Goal: Transaction & Acquisition: Subscribe to service/newsletter

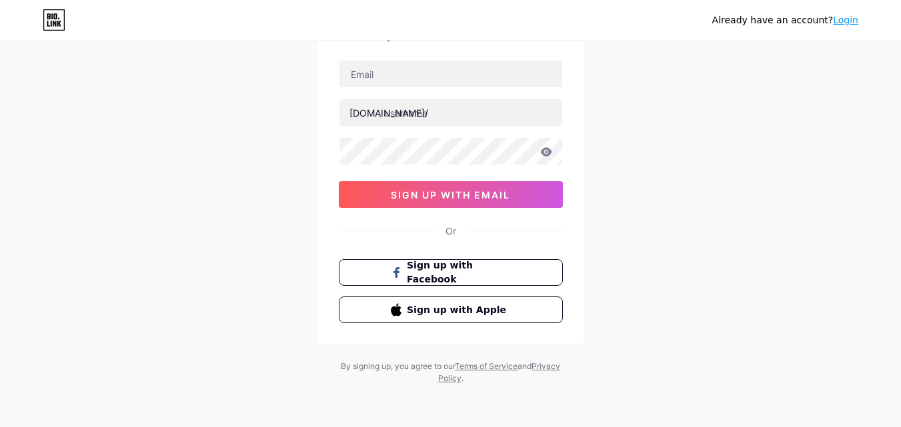
scroll to position [16, 0]
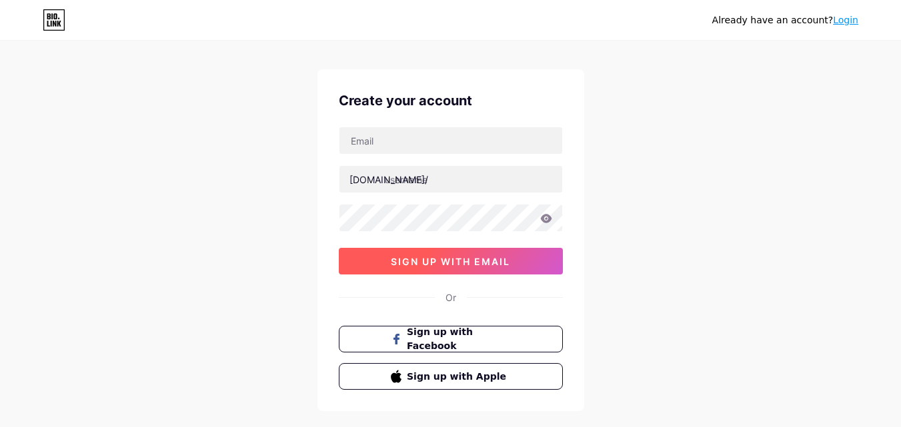
click at [451, 264] on span "sign up with email" at bounding box center [450, 261] width 119 height 11
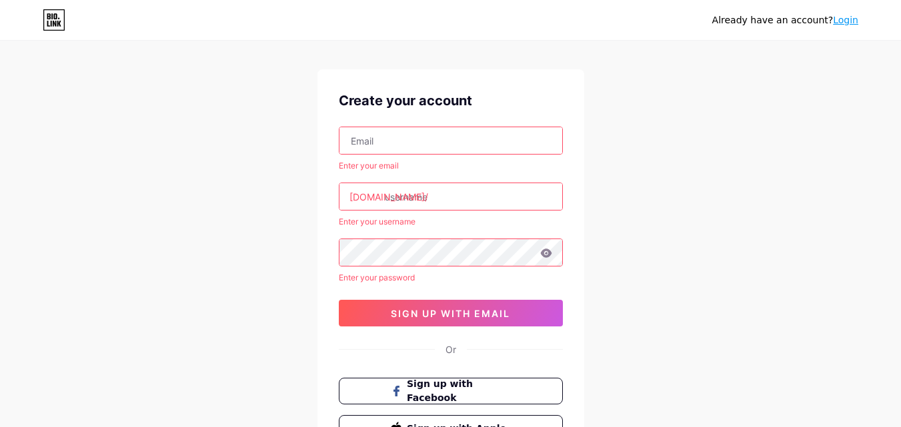
click at [365, 139] on input "text" at bounding box center [450, 140] width 223 height 27
type input "[EMAIL_ADDRESS][DOMAIN_NAME]"
click at [448, 179] on div "[EMAIL_ADDRESS][DOMAIN_NAME] Enter your email [DOMAIN_NAME]/ Enter your usernam…" at bounding box center [451, 227] width 224 height 200
click at [431, 198] on input "text" at bounding box center [450, 196] width 223 height 27
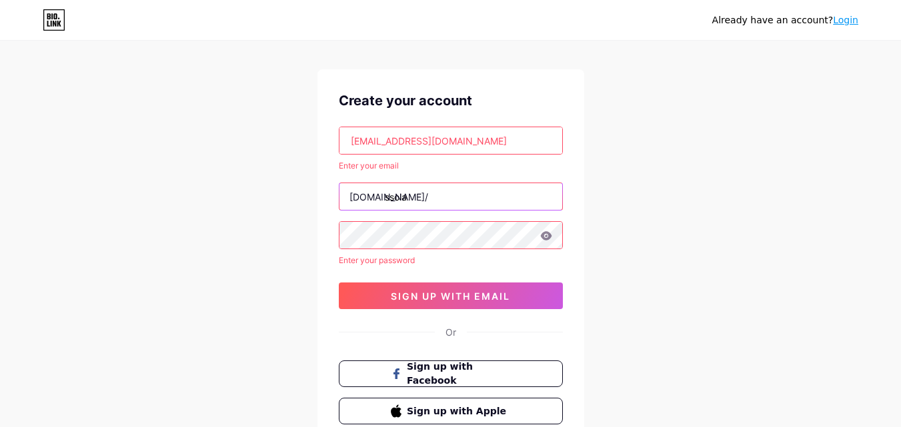
type input "ssola."
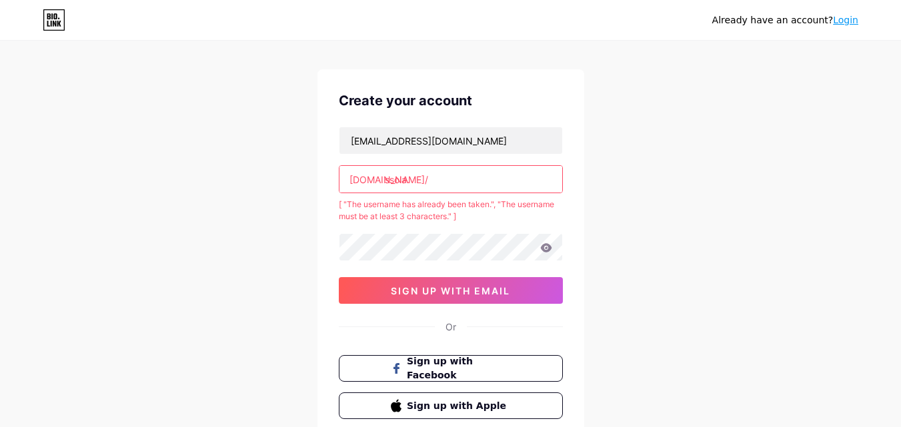
click at [452, 177] on input "ssola." at bounding box center [450, 179] width 223 height 27
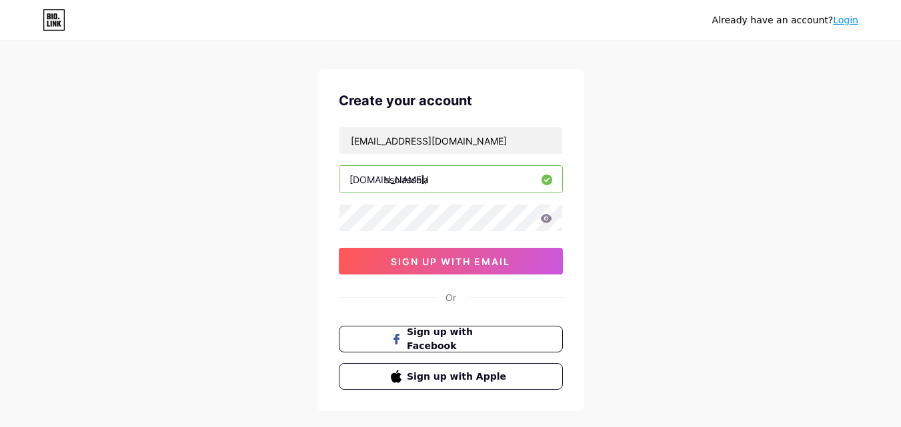
click at [407, 178] on input "ssolassola" at bounding box center [450, 179] width 223 height 27
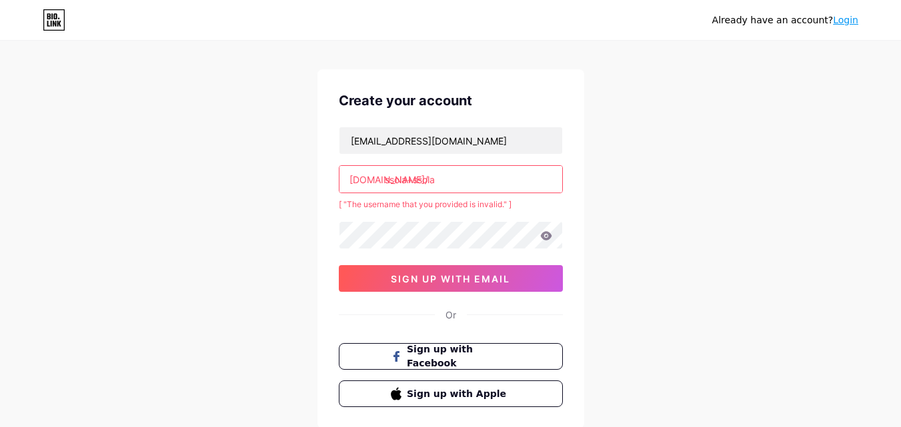
click at [415, 180] on input "ssola+ssola" at bounding box center [450, 179] width 223 height 27
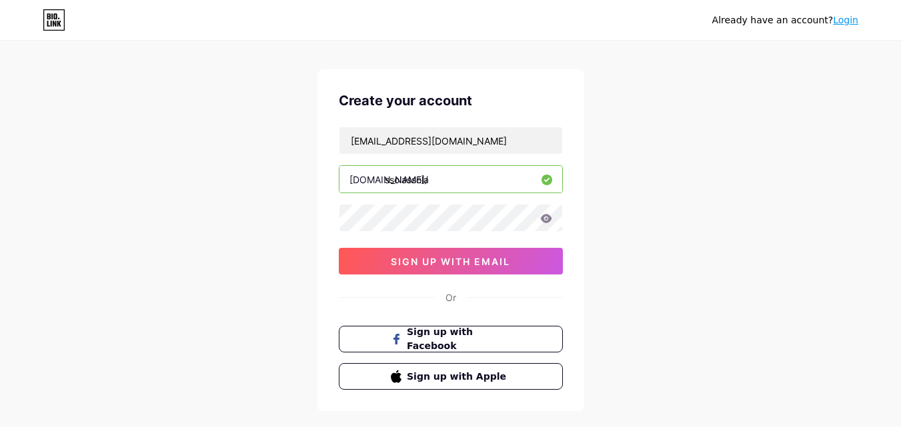
type input "ssolassola"
click at [542, 219] on icon at bounding box center [545, 218] width 11 height 9
click at [550, 220] on icon at bounding box center [545, 218] width 11 height 9
click at [549, 219] on icon at bounding box center [545, 218] width 11 height 9
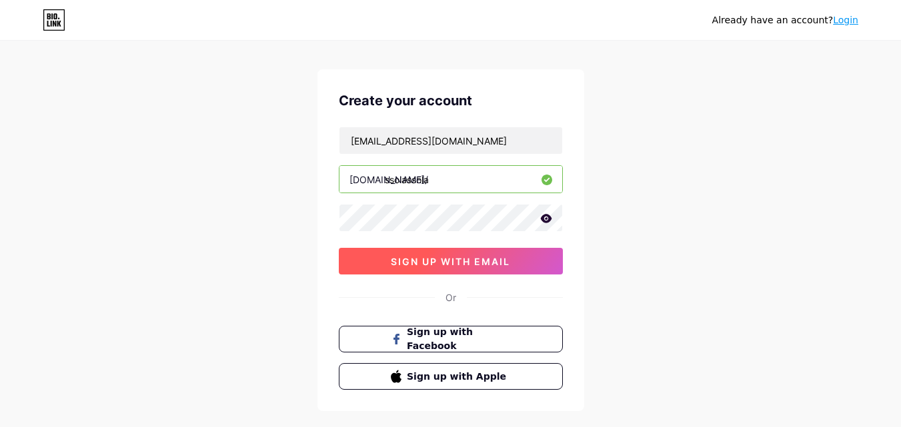
click at [468, 256] on span "sign up with email" at bounding box center [450, 261] width 119 height 11
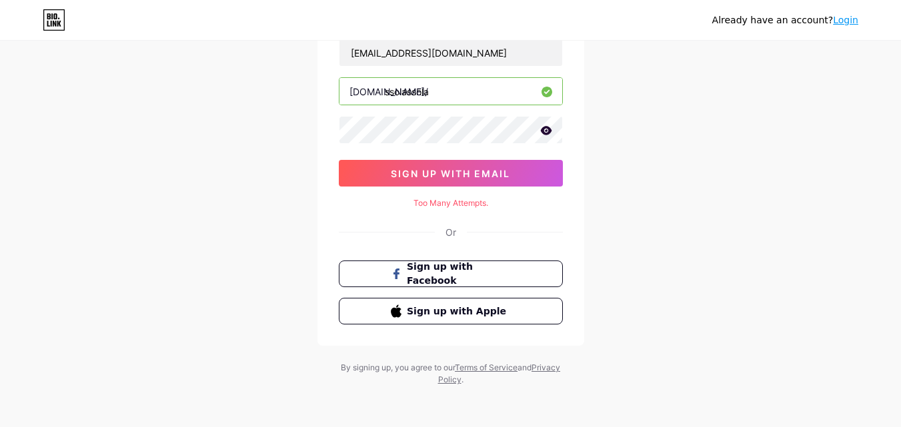
scroll to position [105, 0]
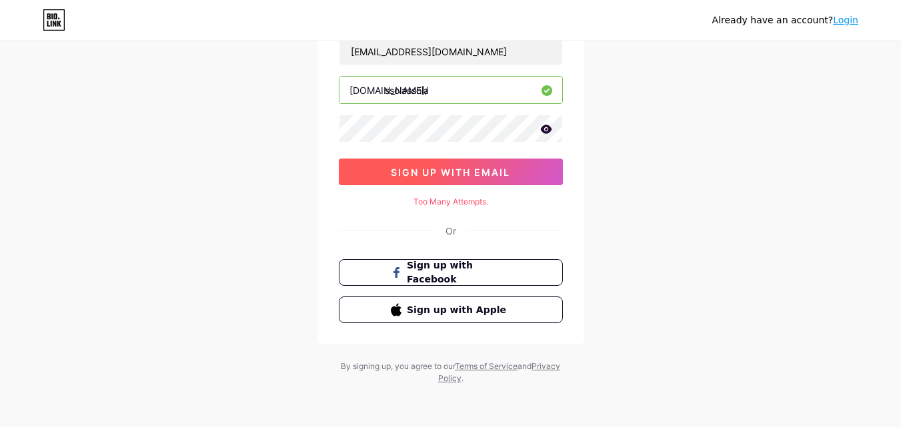
click at [439, 169] on span "sign up with email" at bounding box center [450, 172] width 119 height 11
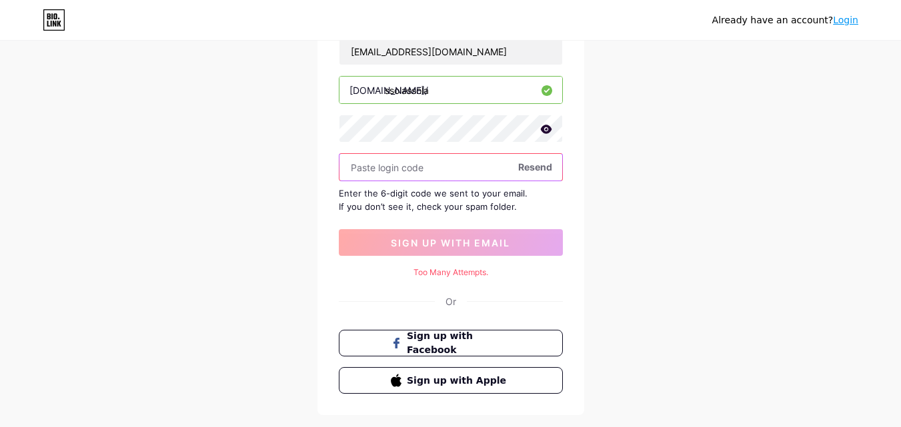
click at [406, 165] on input "text" at bounding box center [450, 167] width 223 height 27
paste input "210045"
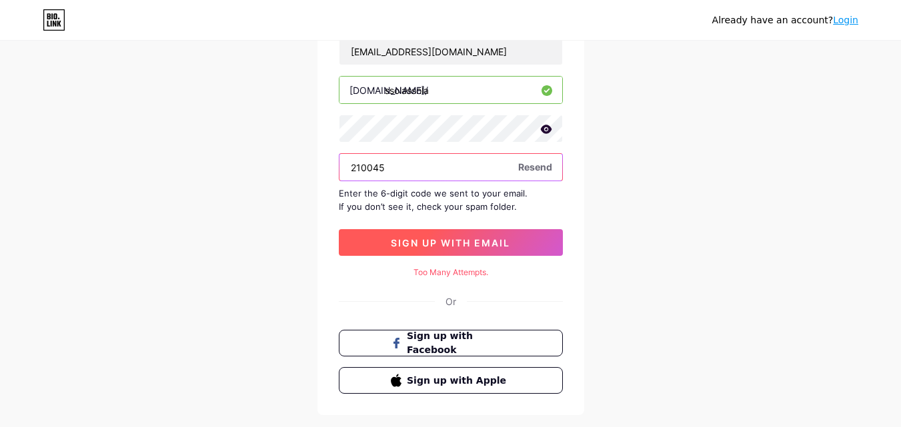
type input "210045"
click at [427, 239] on span "sign up with email" at bounding box center [450, 242] width 119 height 11
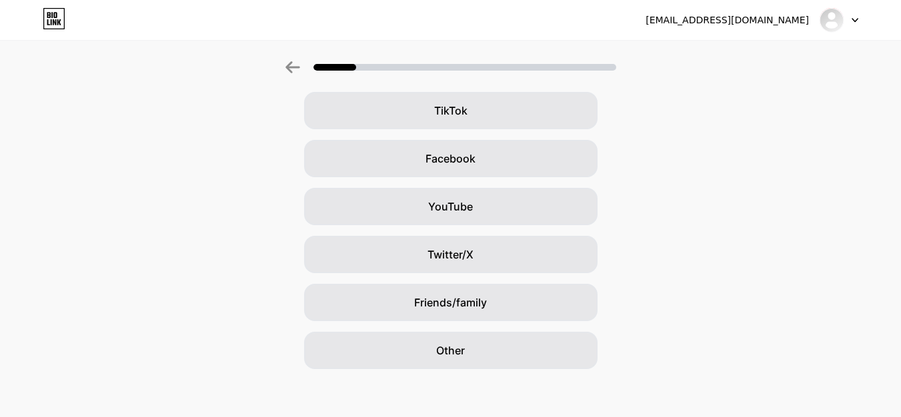
scroll to position [157, 0]
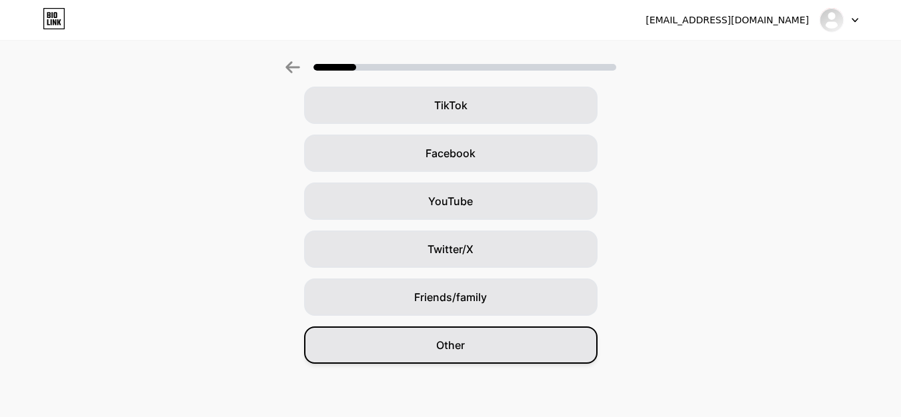
click at [479, 345] on div "Other" at bounding box center [450, 345] width 293 height 37
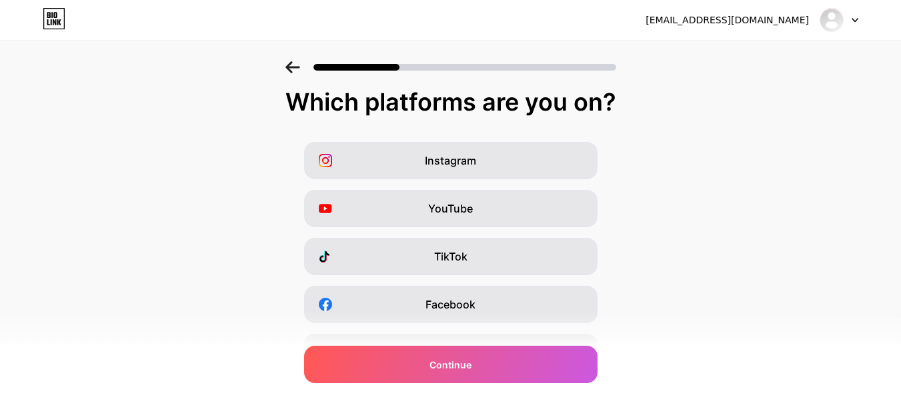
scroll to position [0, 0]
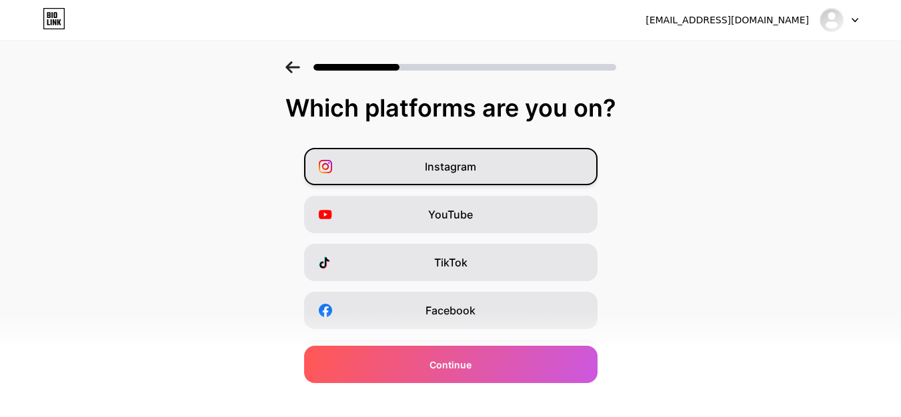
click at [470, 166] on span "Instagram" at bounding box center [450, 167] width 51 height 16
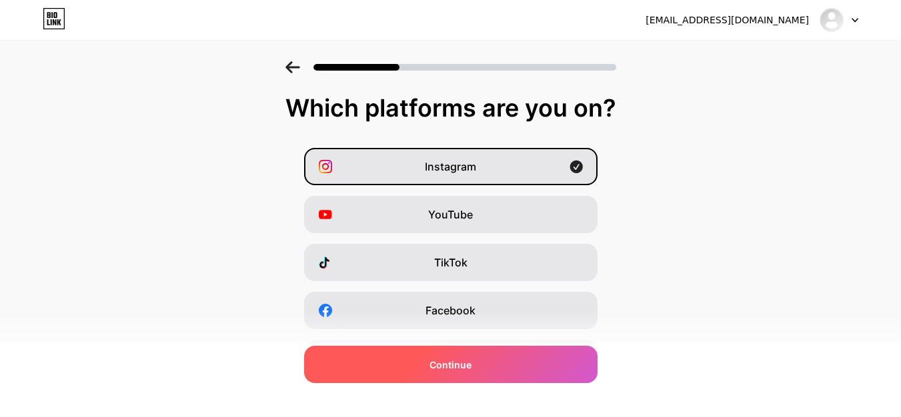
click at [501, 367] on div "Continue" at bounding box center [450, 364] width 293 height 37
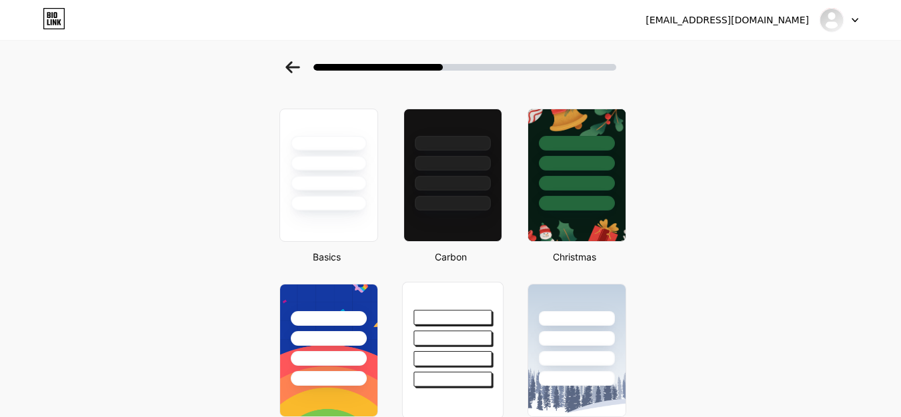
scroll to position [67, 0]
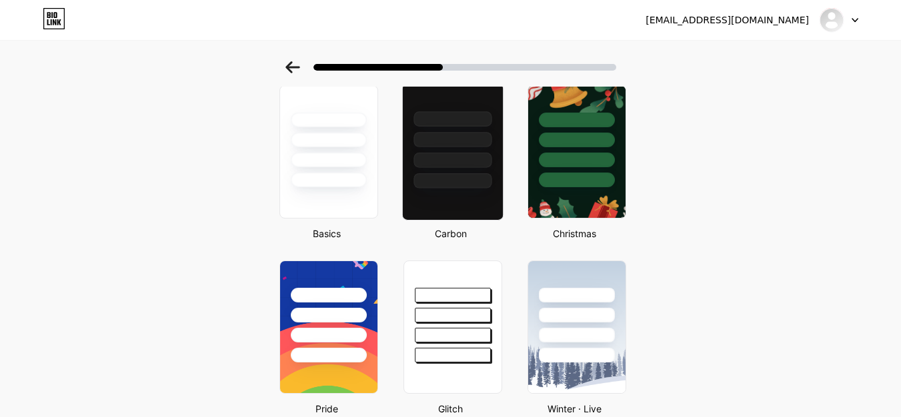
click at [451, 192] on div at bounding box center [451, 151] width 101 height 137
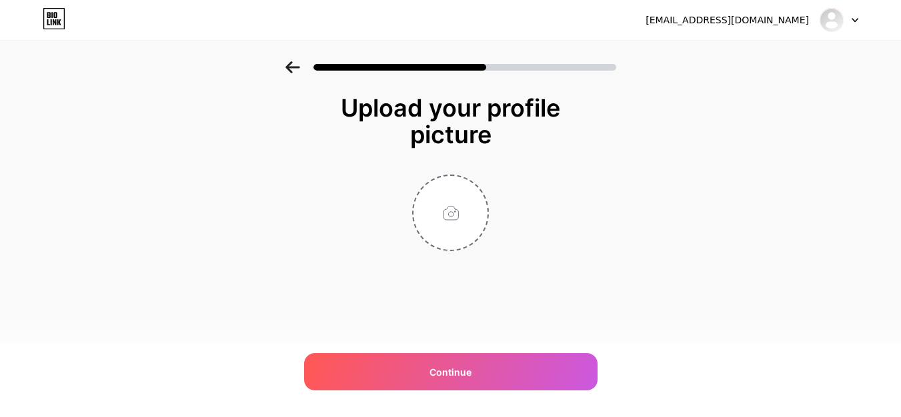
scroll to position [0, 0]
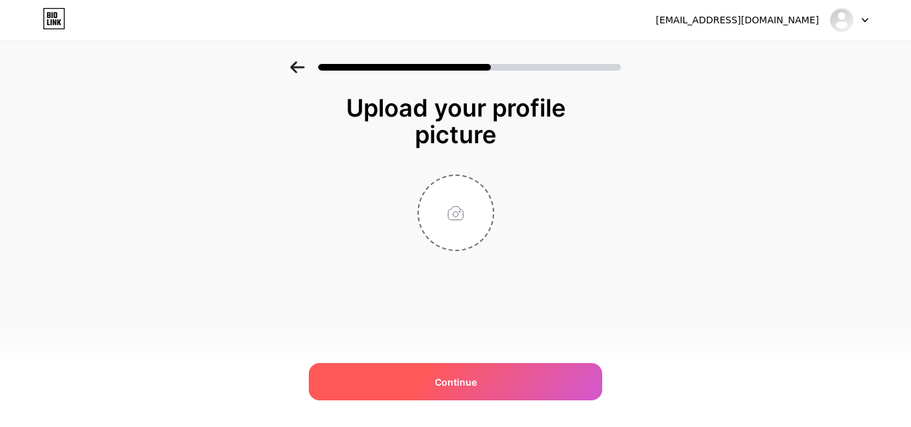
click at [491, 385] on div "Continue" at bounding box center [455, 381] width 293 height 37
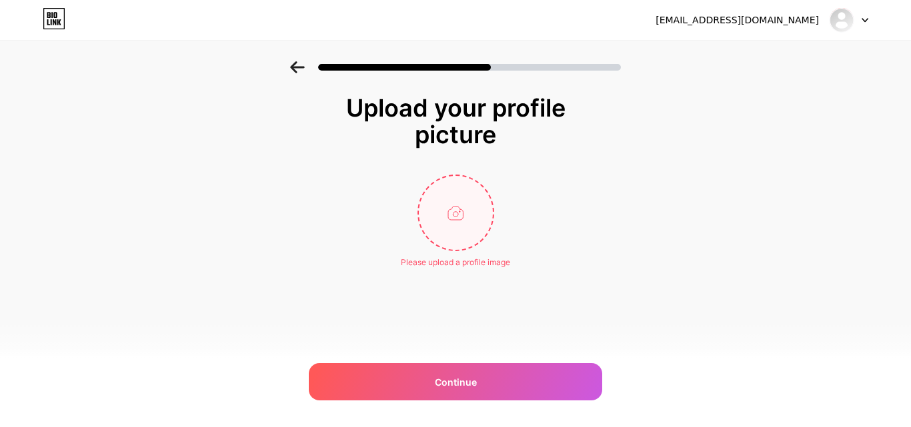
click at [454, 234] on input "file" at bounding box center [456, 213] width 74 height 74
type input "C:\fakepath\562656773_17843219457595724_466194565978230723_n.jpg"
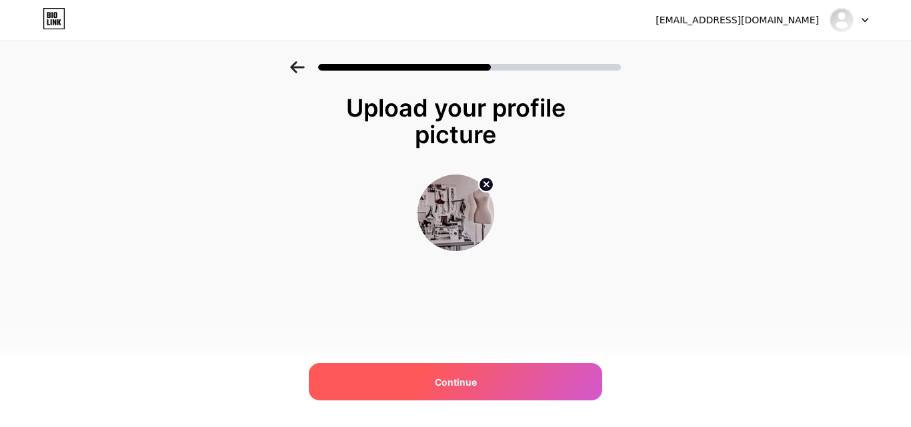
click at [477, 385] on div "Continue" at bounding box center [455, 381] width 293 height 37
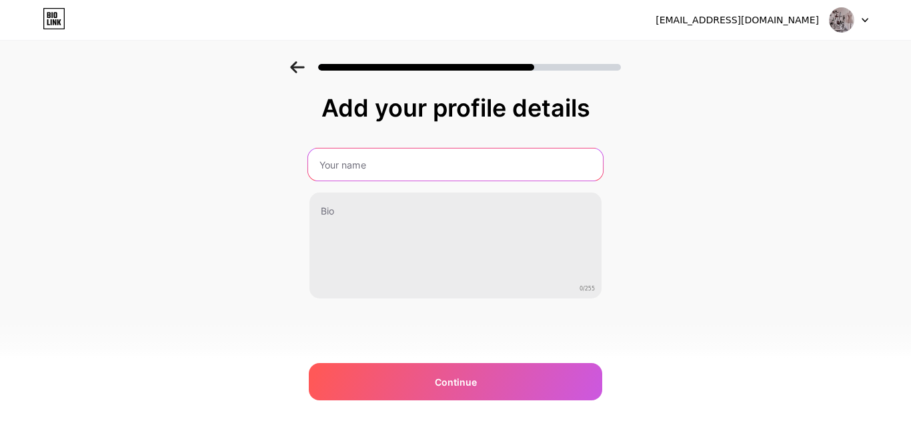
click at [371, 162] on input "text" at bounding box center [455, 165] width 295 height 32
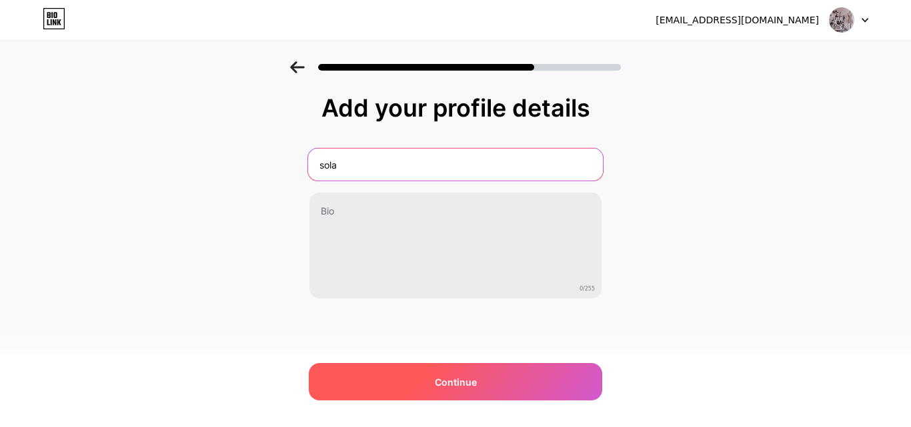
type input "sola"
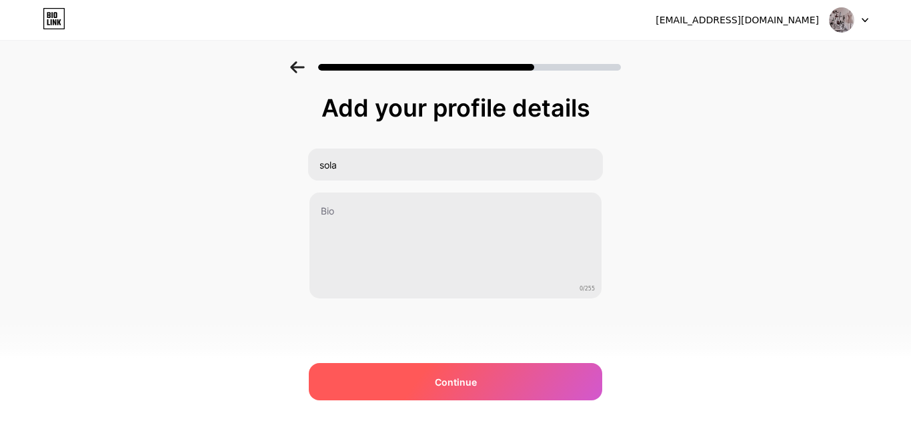
click at [427, 373] on div "Continue" at bounding box center [455, 381] width 293 height 37
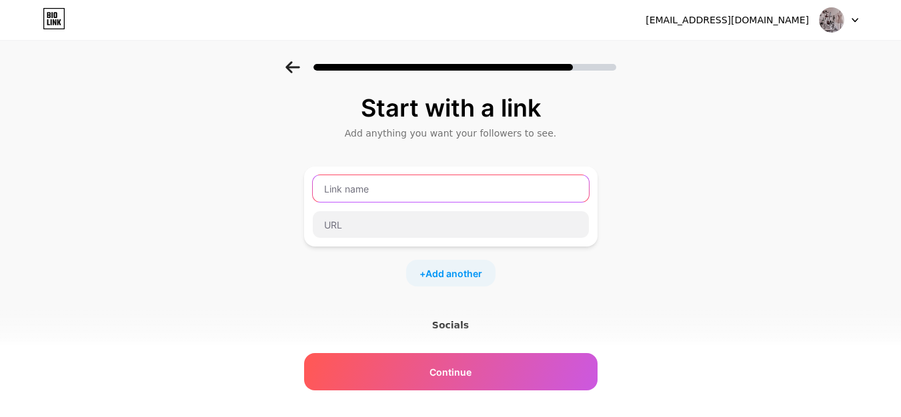
click at [463, 196] on input "text" at bounding box center [451, 188] width 276 height 27
type input "ssola"
click at [267, 259] on div "Start with a link Add anything you want your followers to see. ssola + Add anot…" at bounding box center [450, 295] width 901 height 469
drag, startPoint x: 356, startPoint y: 191, endPoint x: 264, endPoint y: 184, distance: 92.2
click at [264, 184] on div "Start with a link Add anything you want your followers to see. ssola + Add anot…" at bounding box center [450, 295] width 901 height 469
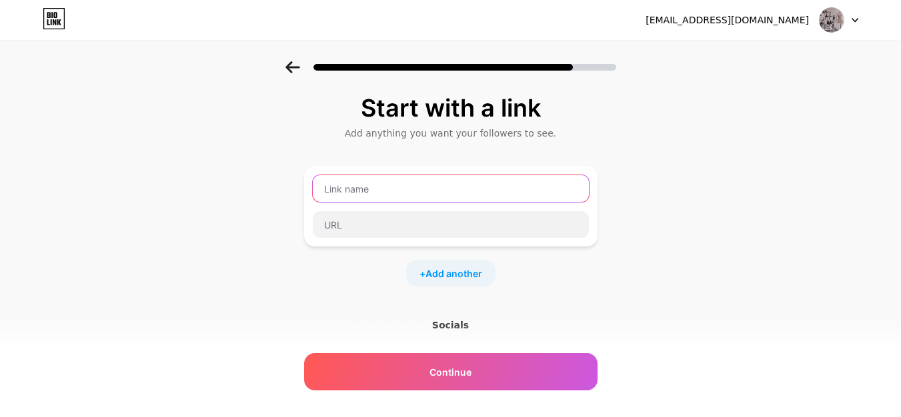
click at [350, 190] on input "text" at bounding box center [451, 188] width 276 height 27
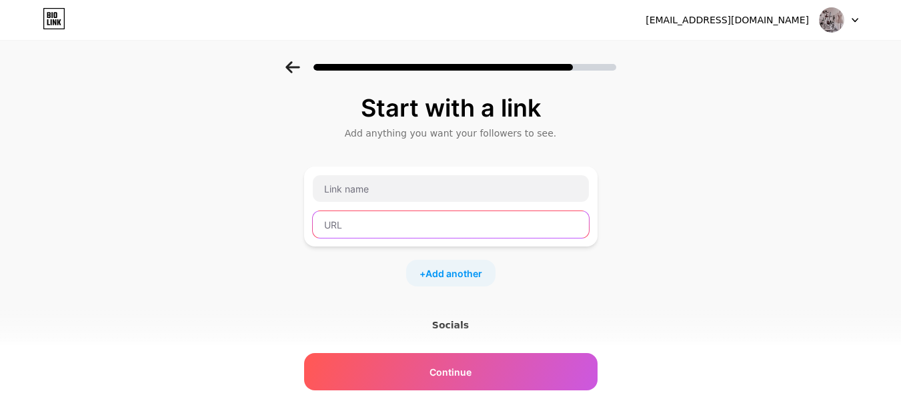
click at [343, 237] on input "text" at bounding box center [451, 224] width 276 height 27
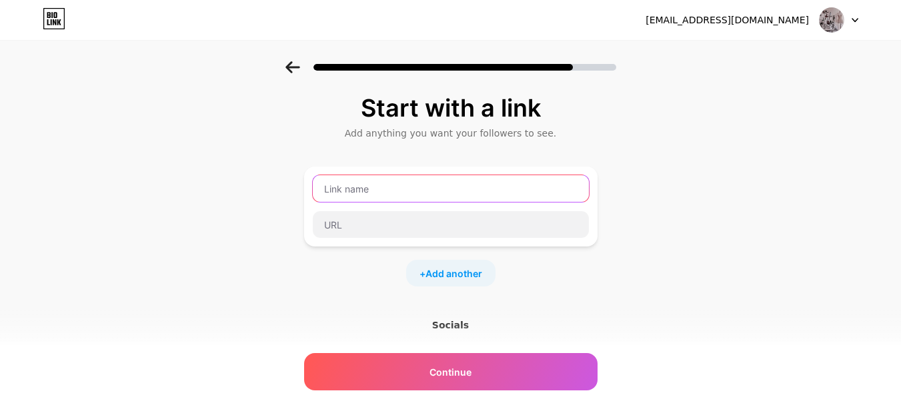
click at [348, 187] on input "text" at bounding box center [451, 188] width 276 height 27
click at [351, 191] on input "ssola_." at bounding box center [451, 188] width 276 height 27
click at [365, 191] on input "ssola._." at bounding box center [451, 188] width 276 height 27
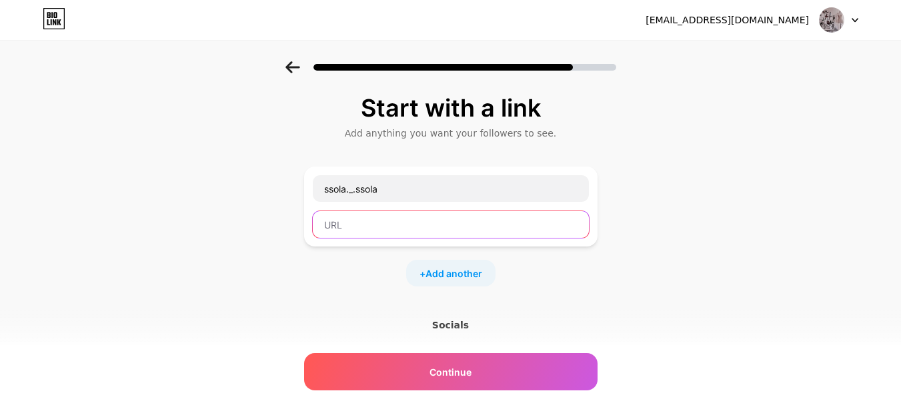
click at [375, 225] on input "text" at bounding box center [451, 224] width 276 height 27
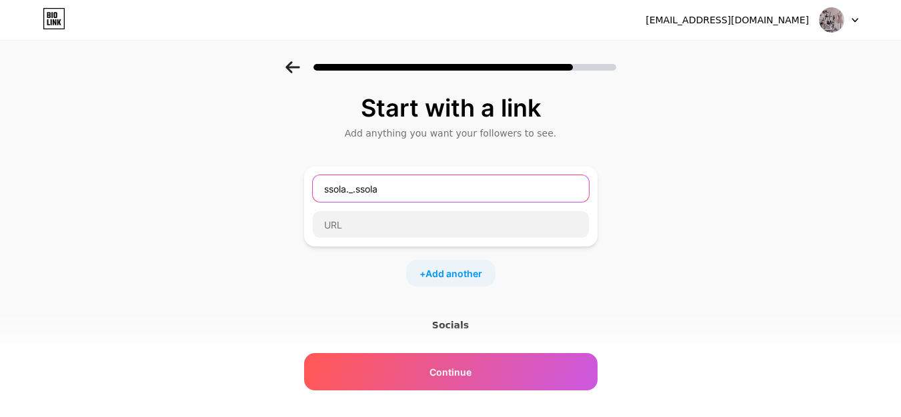
click at [356, 191] on input "ssola._.ssola" at bounding box center [451, 188] width 276 height 27
paste input "210045"
click at [356, 191] on input "ssola.210045.ssola" at bounding box center [451, 188] width 276 height 27
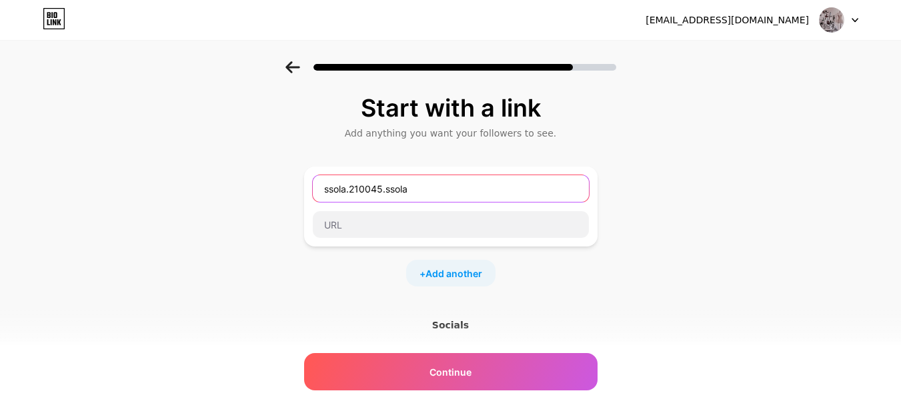
click at [356, 191] on input "ssola.210045.ssola" at bounding box center [451, 188] width 276 height 27
type input "ssola._.ssola"
click at [371, 191] on input "ssola._.ssola" at bounding box center [451, 188] width 276 height 27
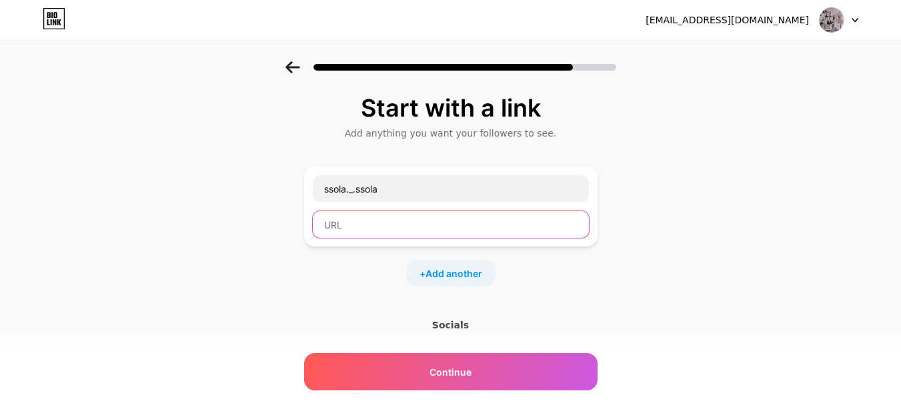
click at [353, 225] on input "text" at bounding box center [451, 224] width 276 height 27
paste input "ssola._.ssola"
type input "ssola._.ssola"
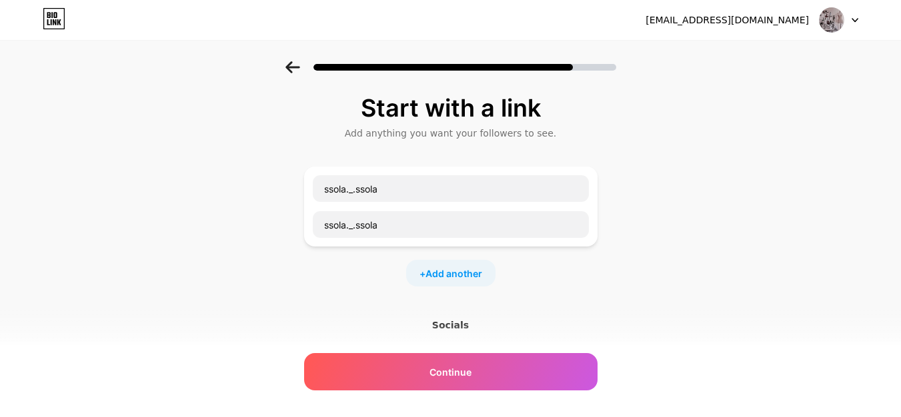
click at [455, 324] on div "Socials" at bounding box center [450, 325] width 293 height 13
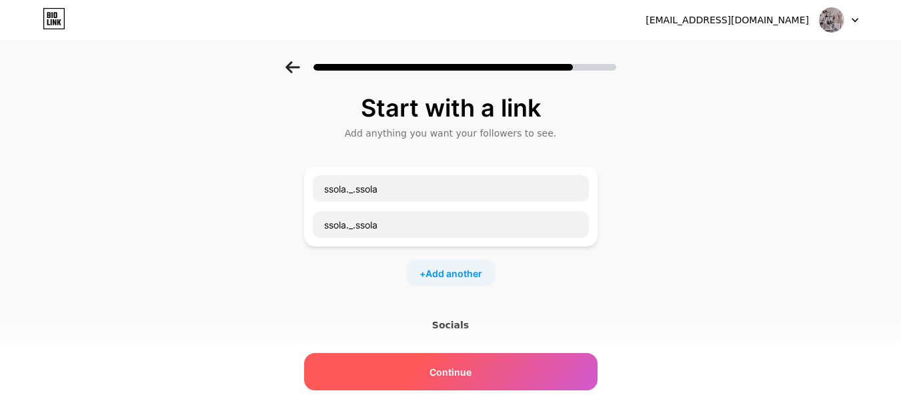
click at [450, 377] on span "Continue" at bounding box center [450, 372] width 42 height 14
click at [433, 369] on div "Continue" at bounding box center [450, 371] width 293 height 37
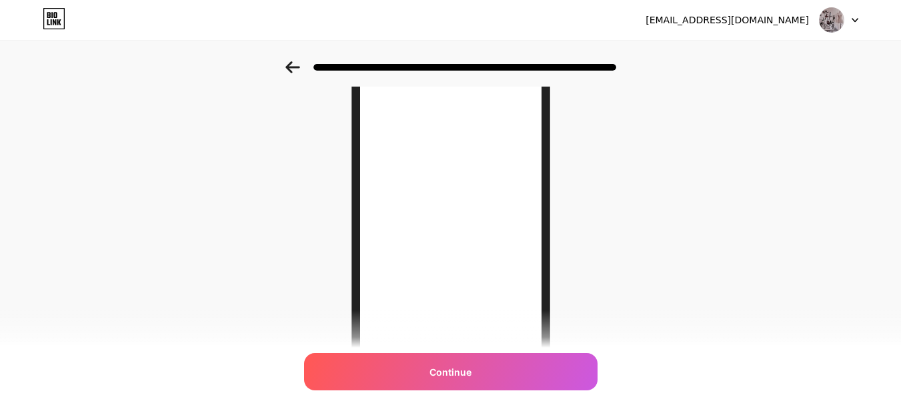
scroll to position [133, 0]
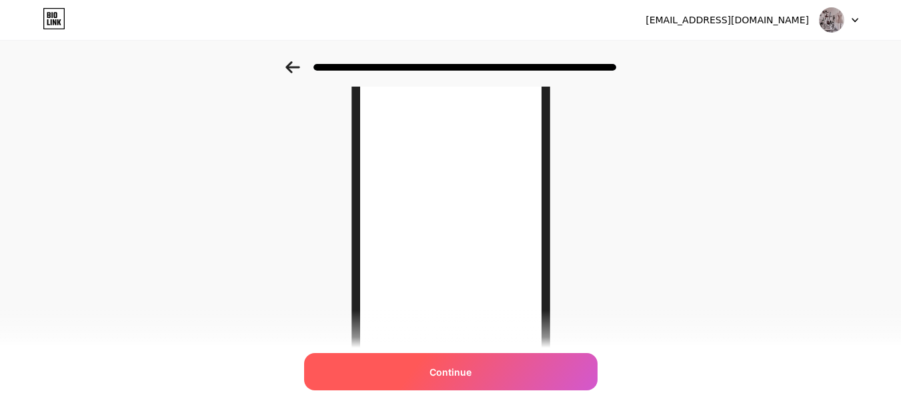
click at [447, 374] on span "Continue" at bounding box center [450, 372] width 42 height 14
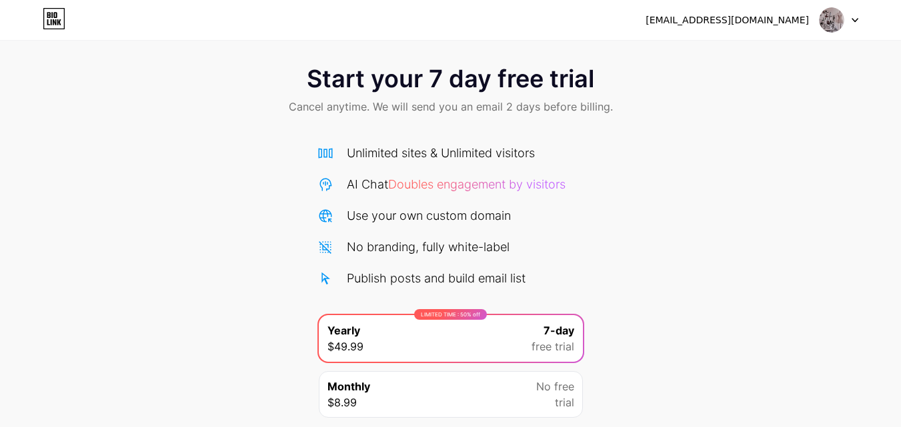
scroll to position [109, 0]
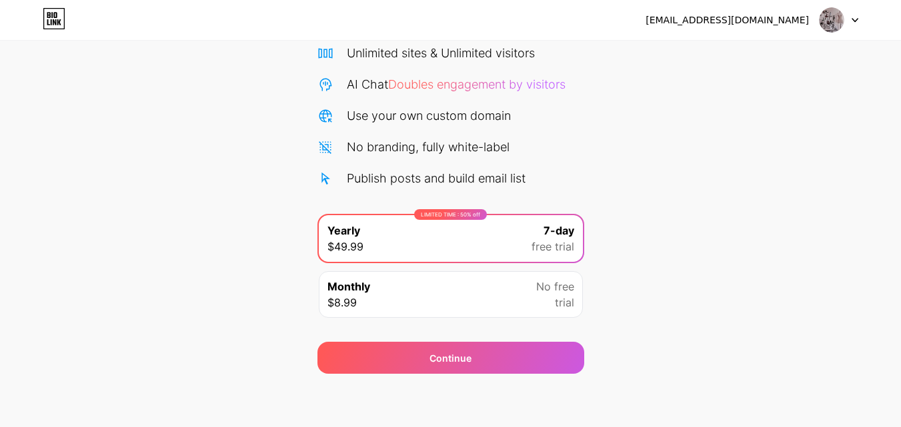
click at [851, 22] on icon at bounding box center [854, 20] width 7 height 5
click at [647, 141] on div "Start your 7 day free trial Cancel anytime. We will send you an email 2 days be…" at bounding box center [450, 163] width 901 height 422
click at [551, 239] on span "free trial" at bounding box center [552, 247] width 43 height 16
